Goal: Complete application form: Complete application form

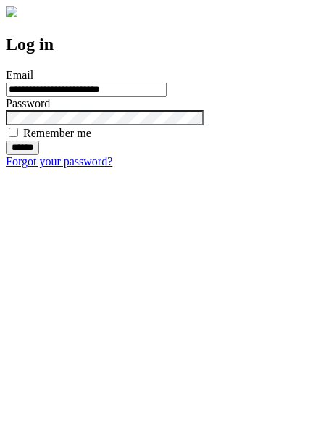
type input "**********"
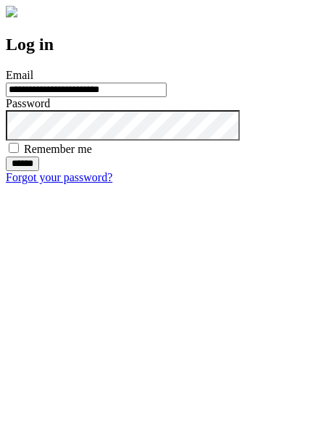
click at [39, 171] on input "******" at bounding box center [22, 163] width 33 height 14
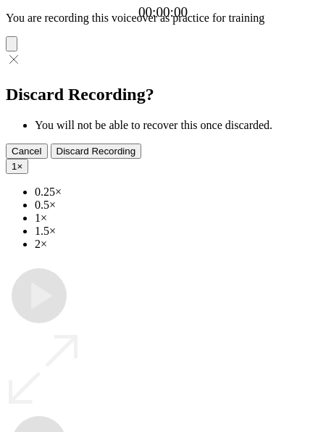
type input "**********"
